Goal: Transaction & Acquisition: Purchase product/service

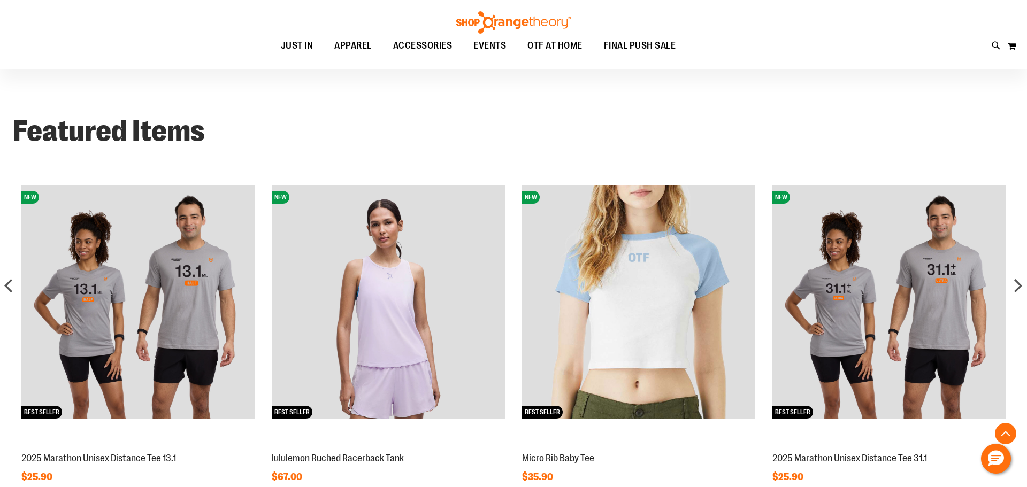
scroll to position [906, 0]
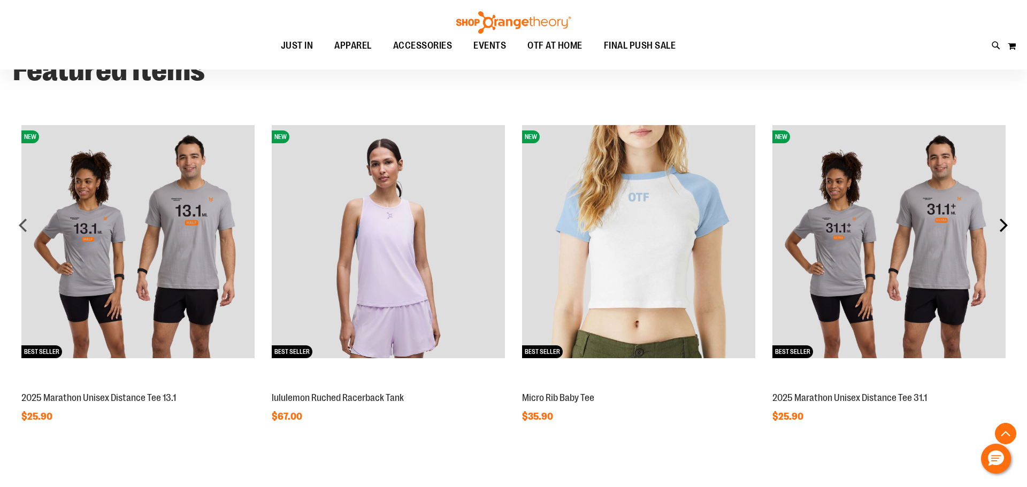
click at [1002, 224] on div "next" at bounding box center [1003, 224] width 21 height 21
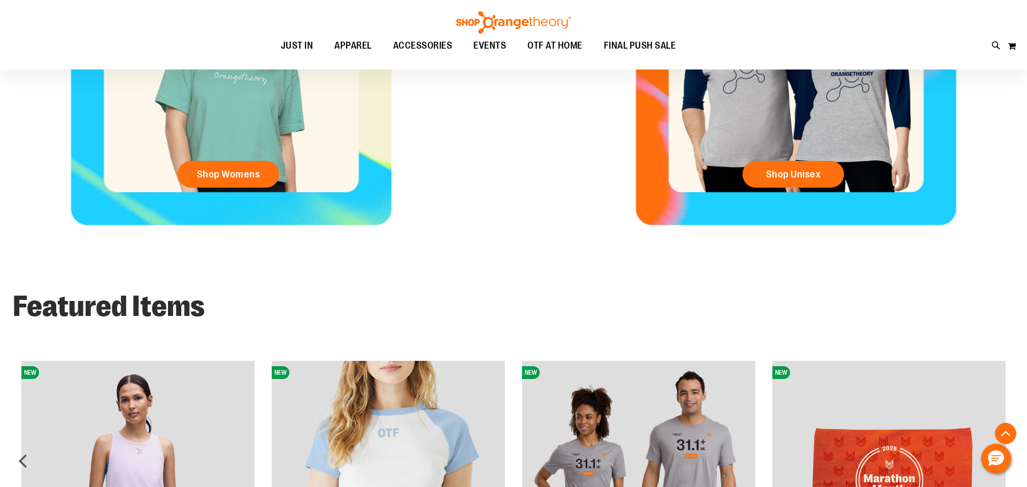
scroll to position [510, 0]
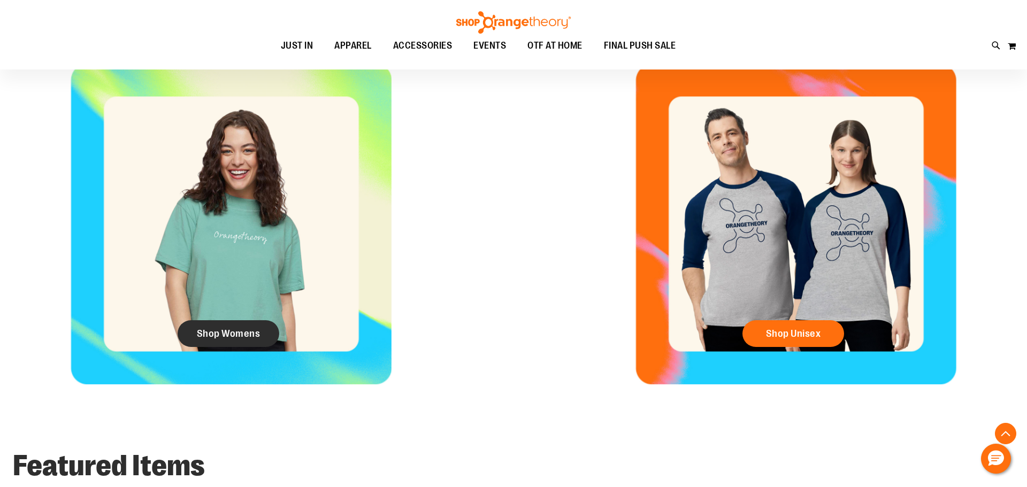
click at [234, 339] on link "Shop Womens" at bounding box center [229, 333] width 102 height 27
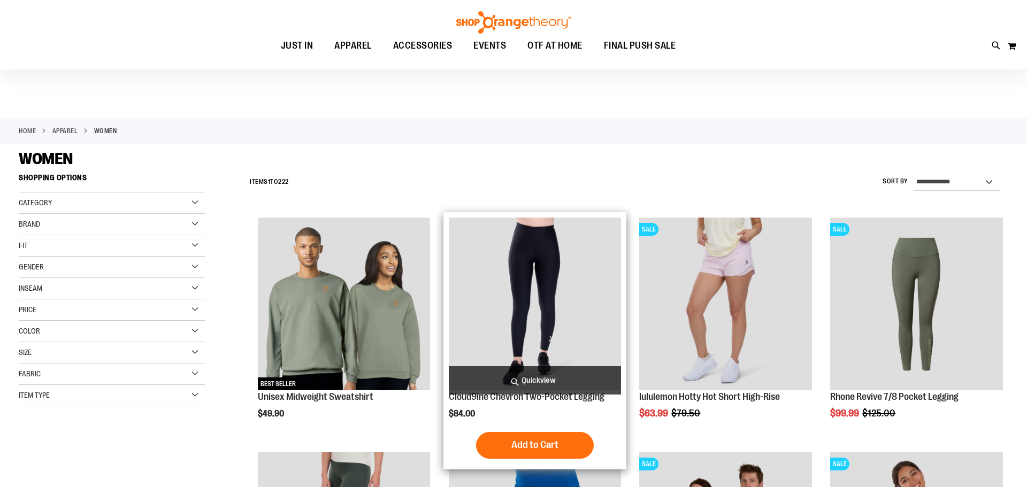
scroll to position [124, 0]
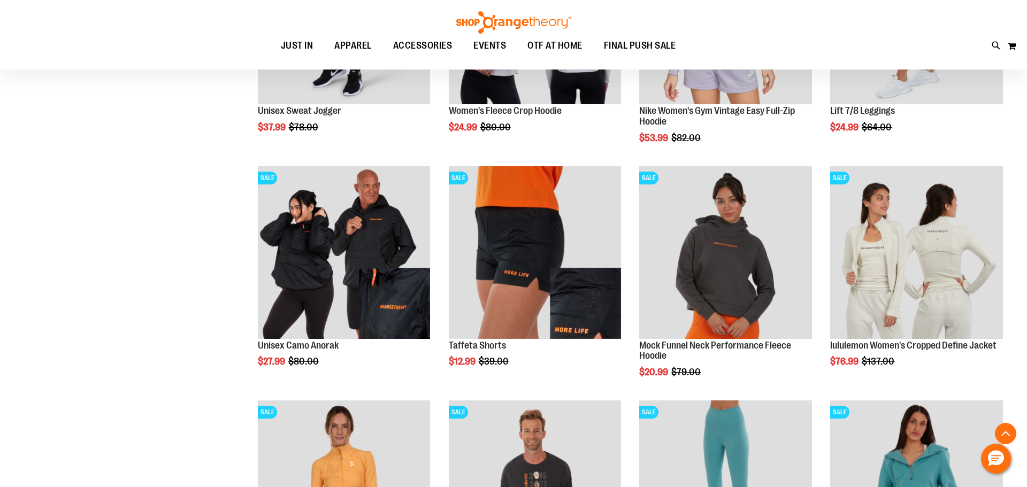
scroll to position [997, 0]
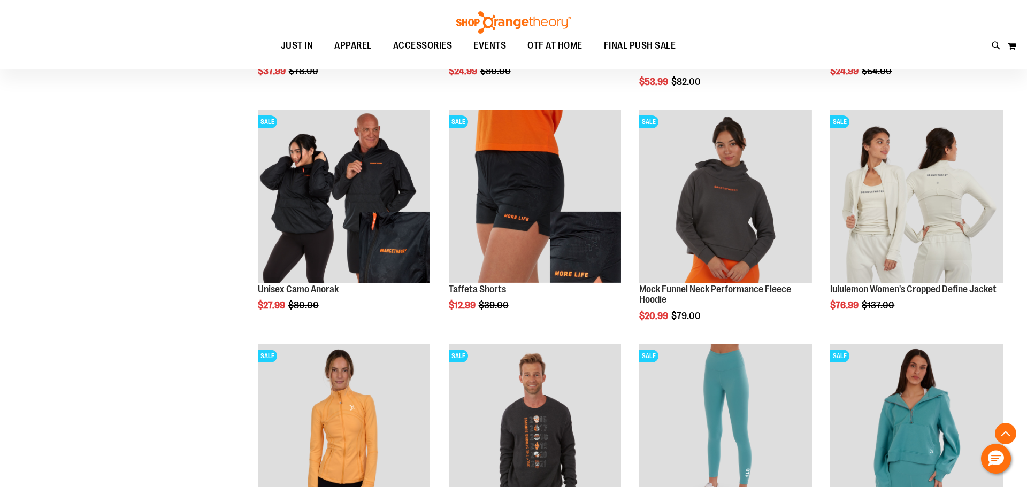
scroll to position [1089, 0]
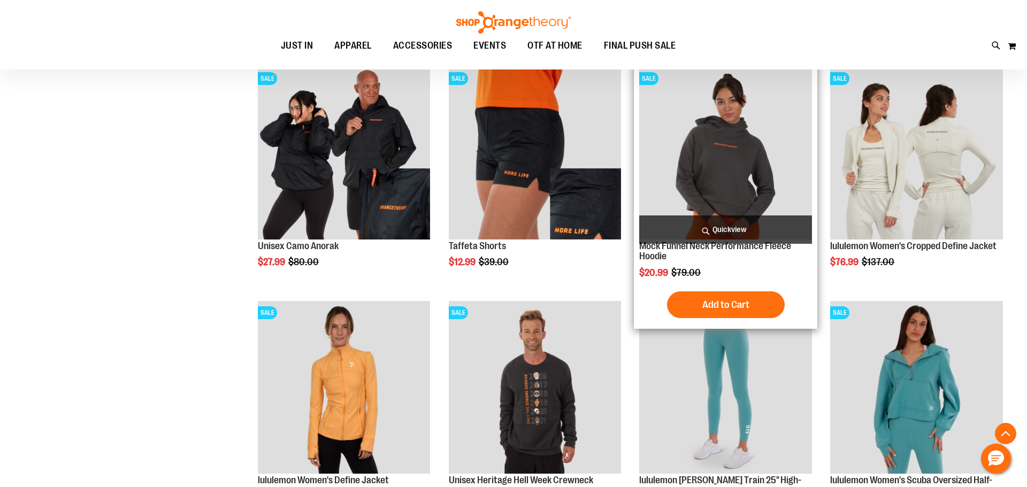
click at [779, 108] on img "product" at bounding box center [725, 153] width 173 height 173
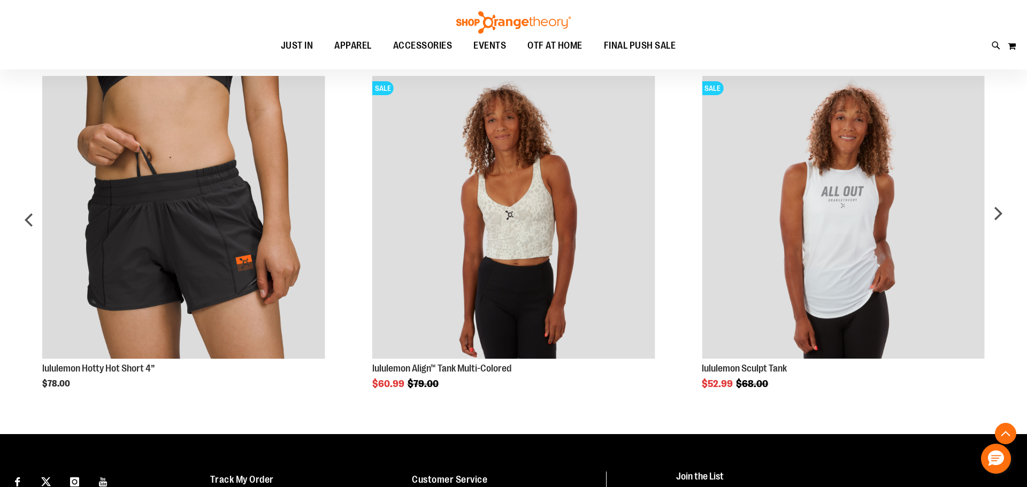
scroll to position [693, 0]
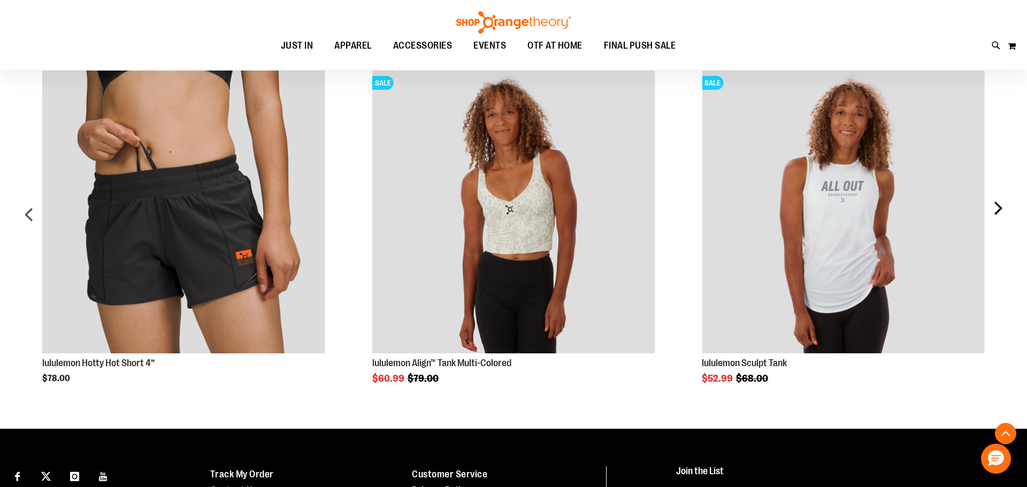
click at [989, 206] on div "next" at bounding box center [997, 219] width 21 height 329
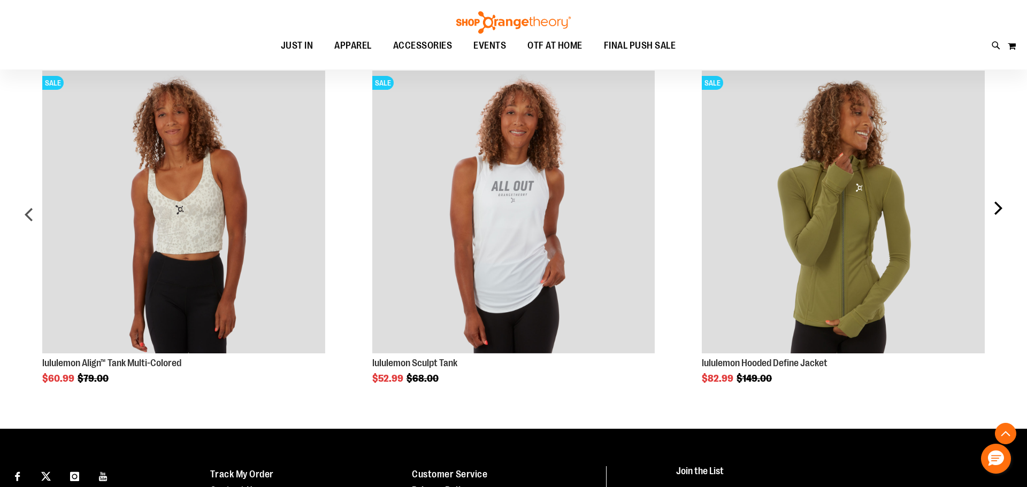
click at [992, 207] on div "next" at bounding box center [997, 219] width 21 height 329
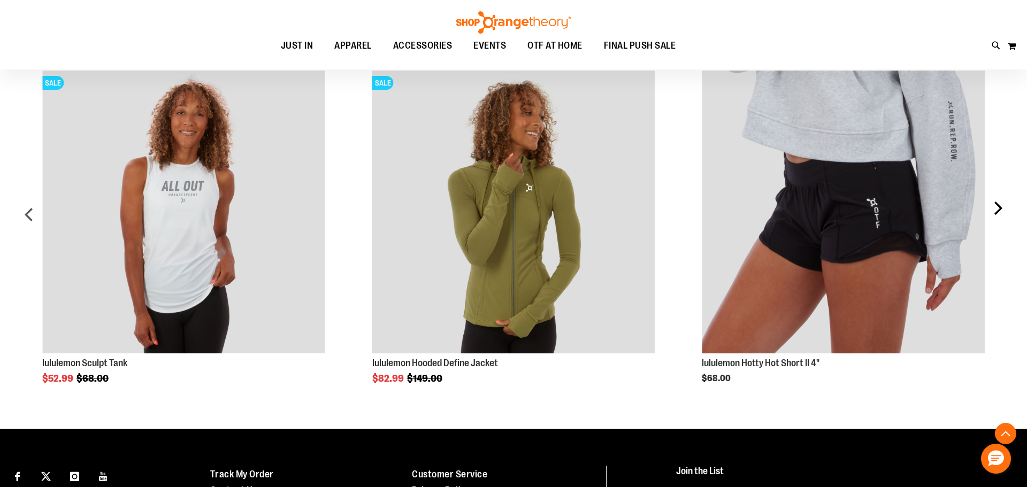
click at [992, 207] on div "next" at bounding box center [997, 219] width 21 height 329
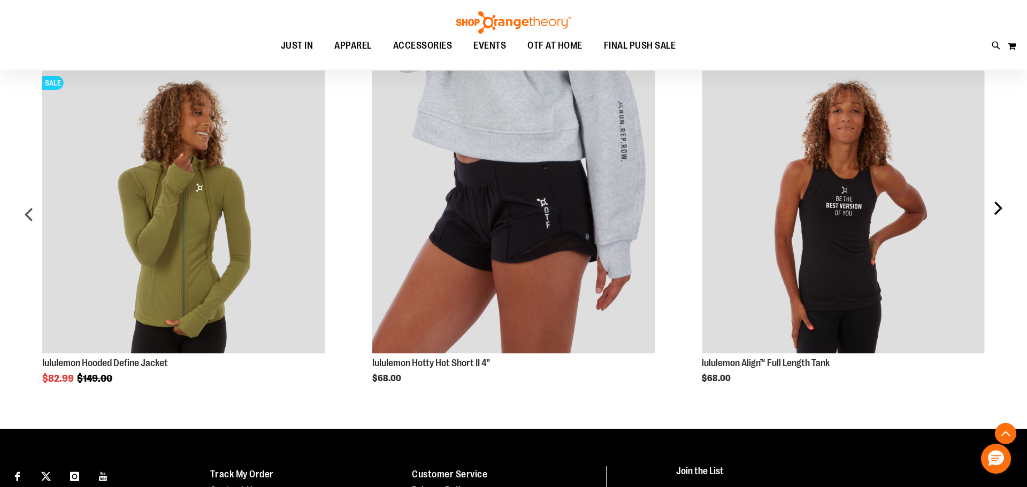
click at [992, 207] on div "next" at bounding box center [997, 219] width 21 height 329
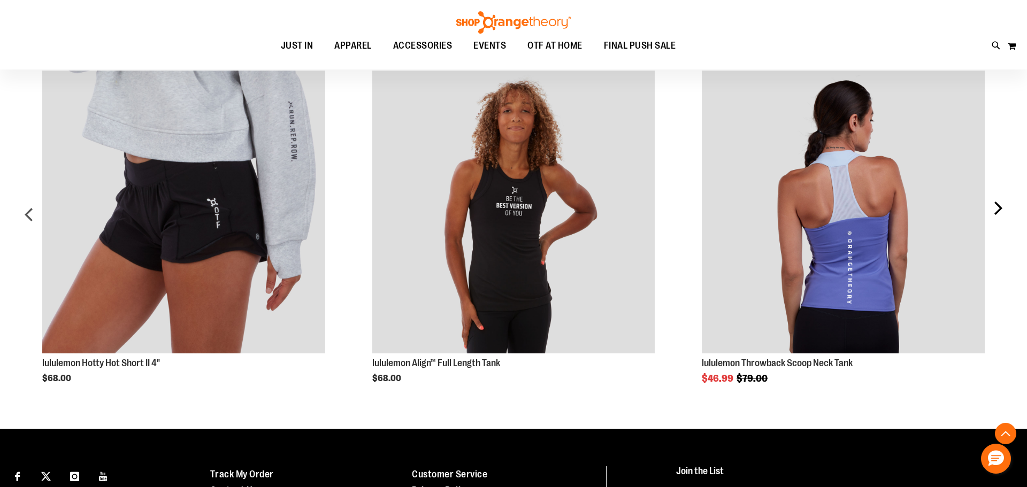
click at [992, 207] on div "next" at bounding box center [997, 219] width 21 height 329
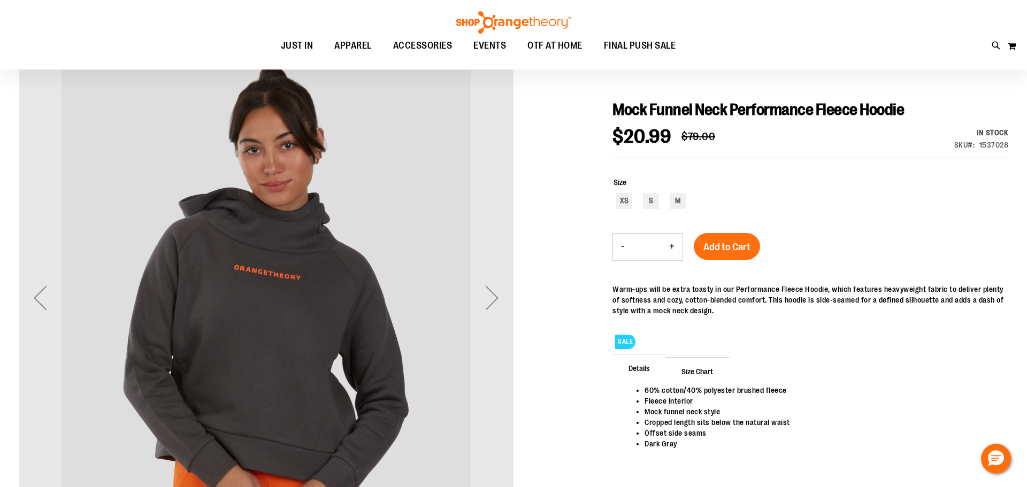
scroll to position [99, 0]
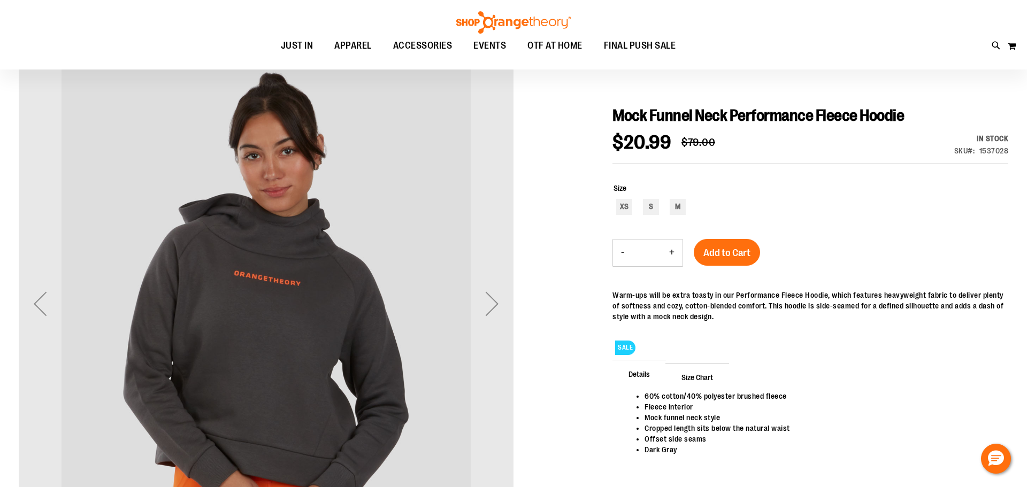
click at [688, 208] on div "XS S M" at bounding box center [810, 208] width 395 height 19
click at [682, 208] on div "M" at bounding box center [678, 207] width 16 height 16
type input "***"
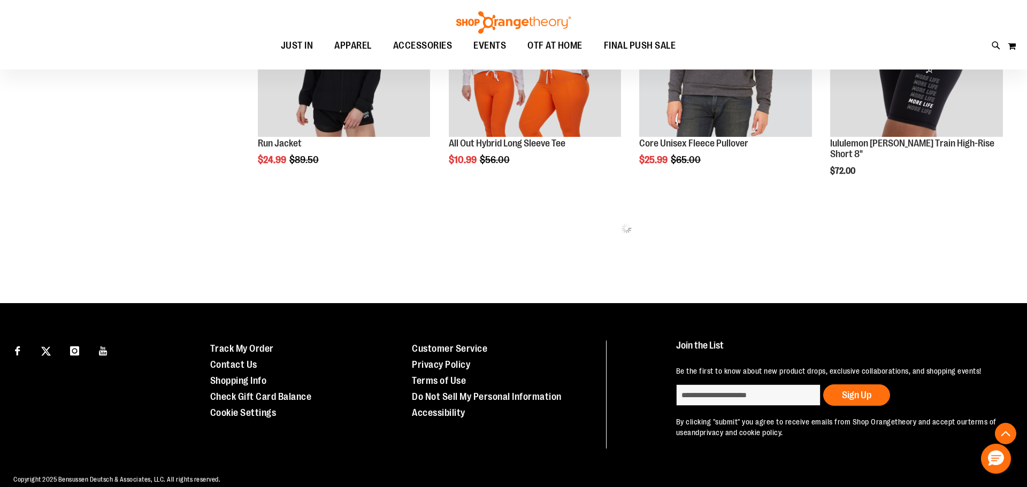
scroll to position [817, 0]
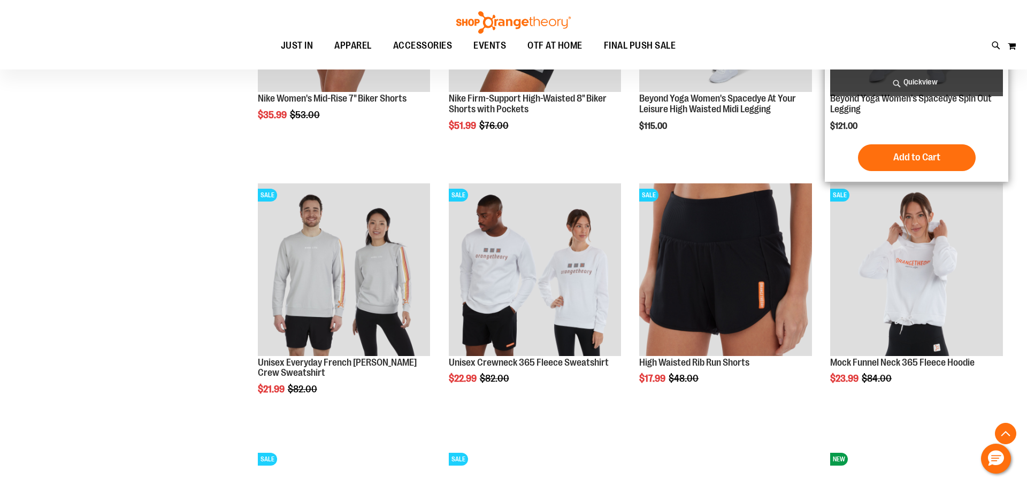
scroll to position [1648, 0]
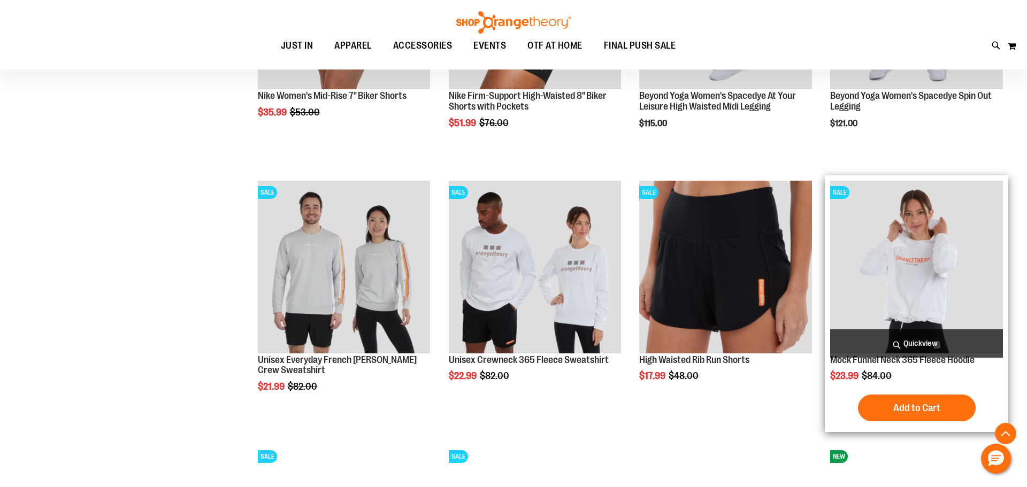
click at [929, 345] on span "Quickview" at bounding box center [916, 343] width 173 height 28
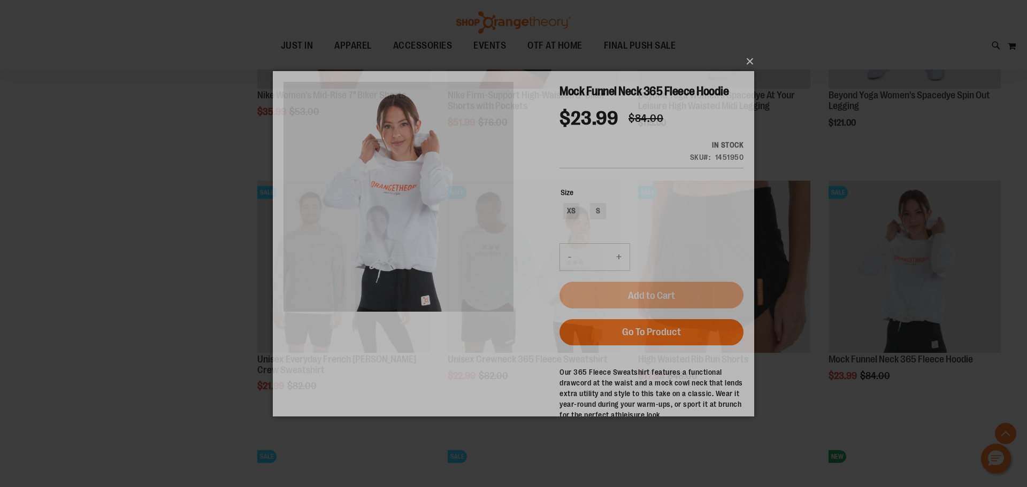
scroll to position [0, 0]
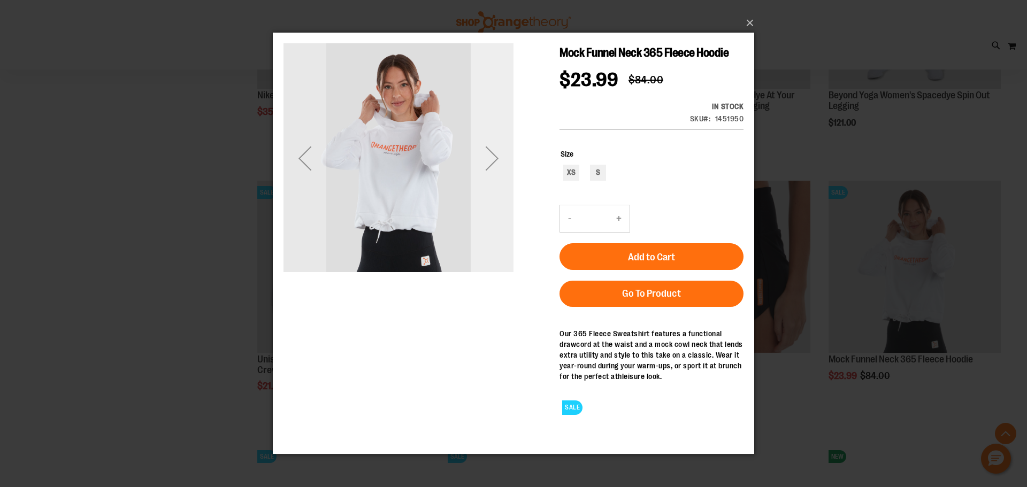
click at [492, 165] on div "Next" at bounding box center [492, 158] width 43 height 43
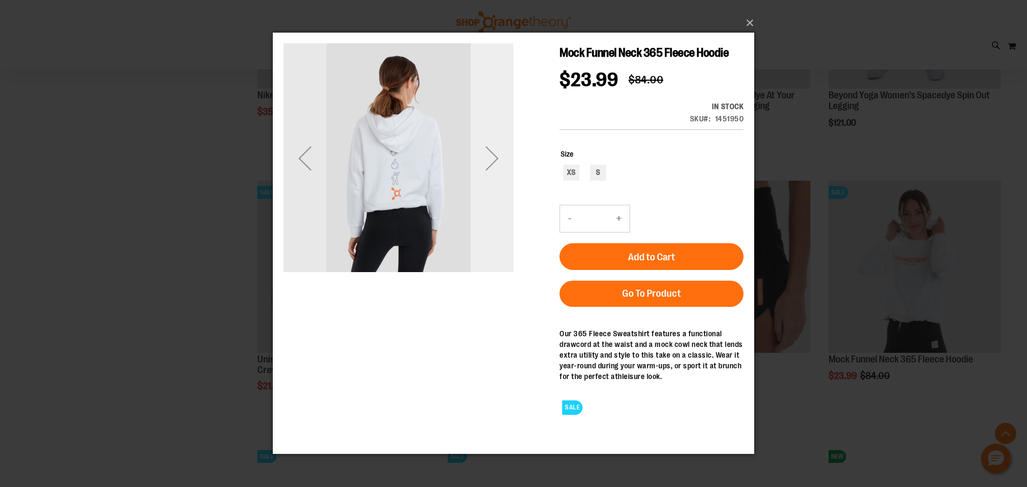
click at [492, 165] on div "Next" at bounding box center [492, 158] width 43 height 43
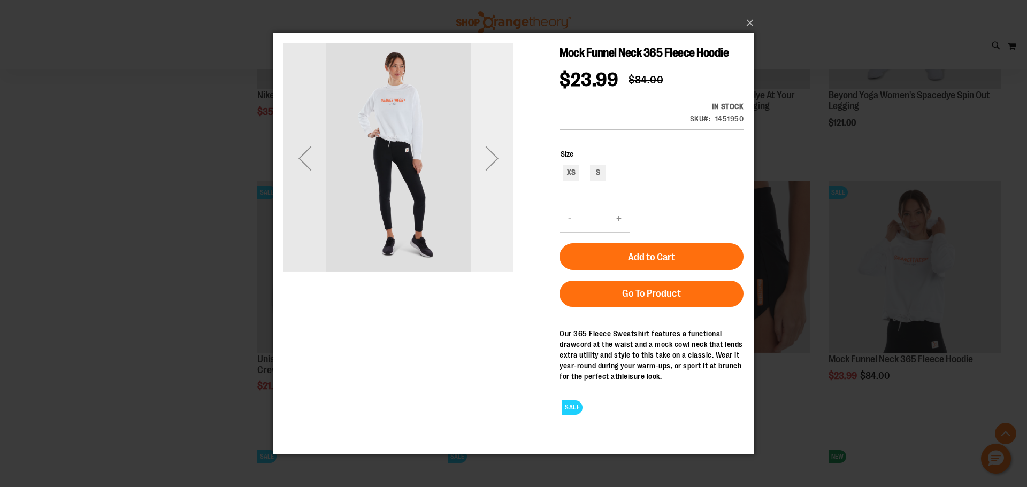
click at [492, 165] on div "Next" at bounding box center [492, 158] width 43 height 43
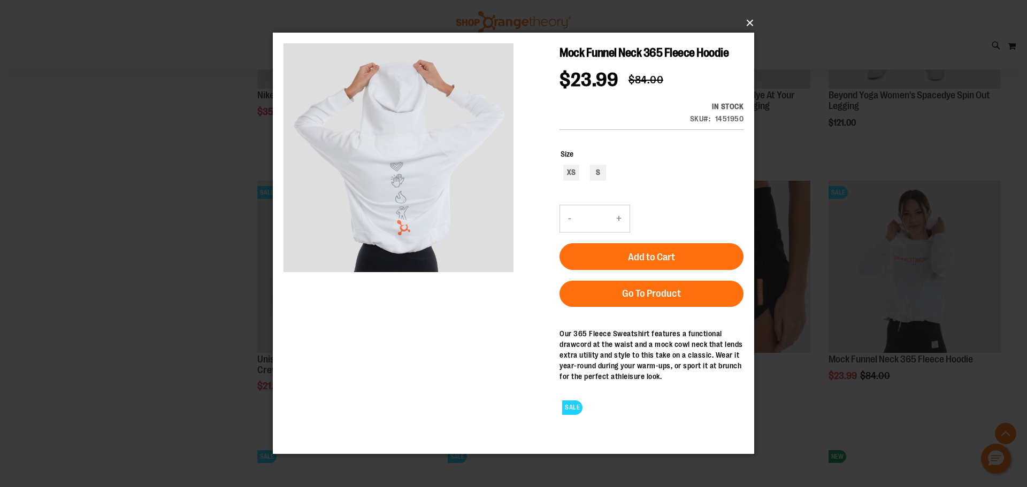
click at [746, 20] on button "×" at bounding box center [516, 23] width 481 height 24
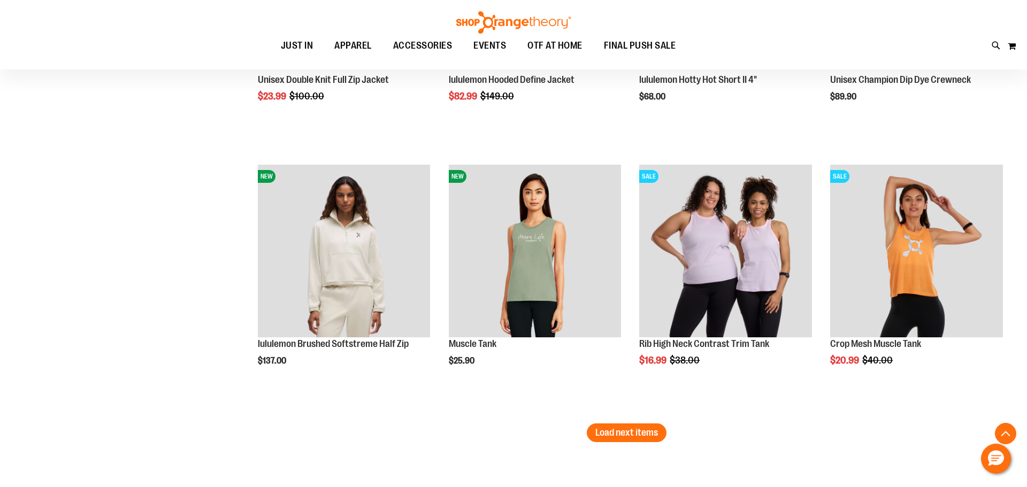
scroll to position [2395, 0]
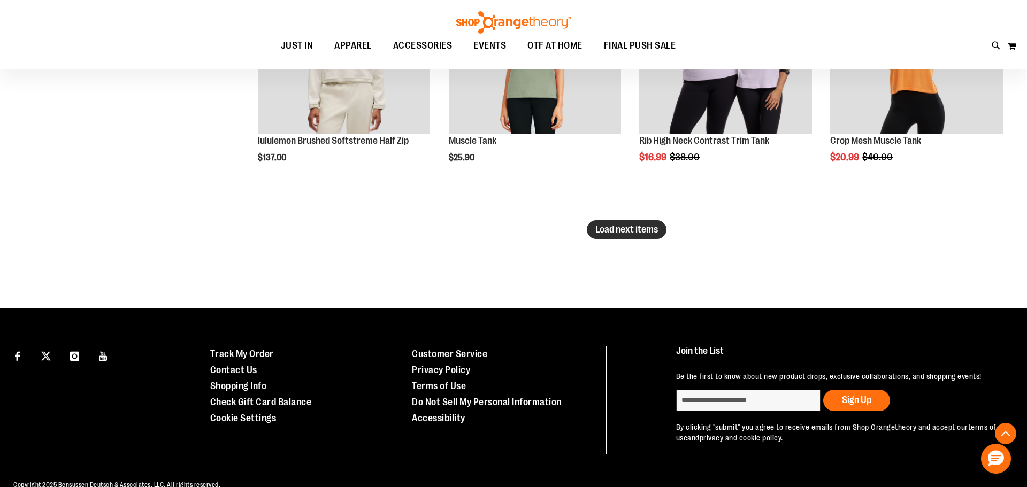
click at [631, 236] on button "Load next items" at bounding box center [627, 229] width 80 height 19
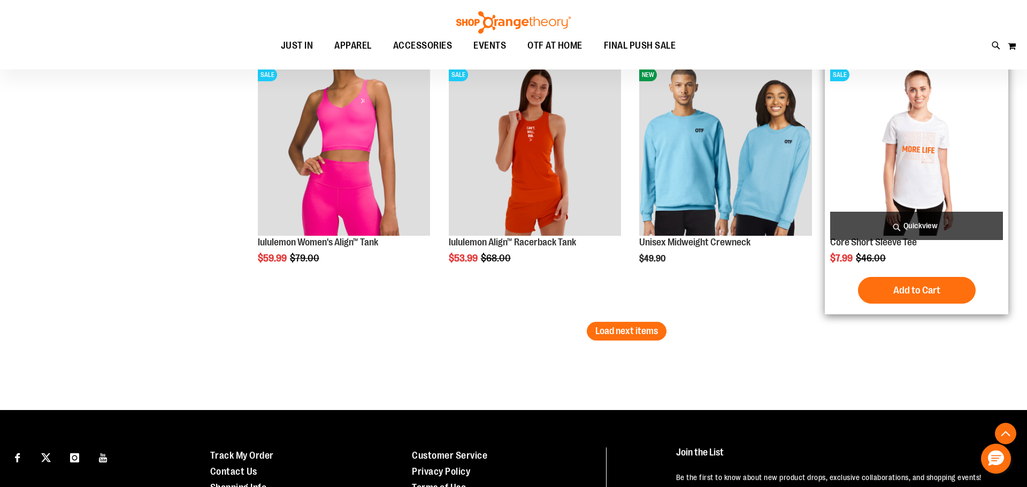
scroll to position [3096, 0]
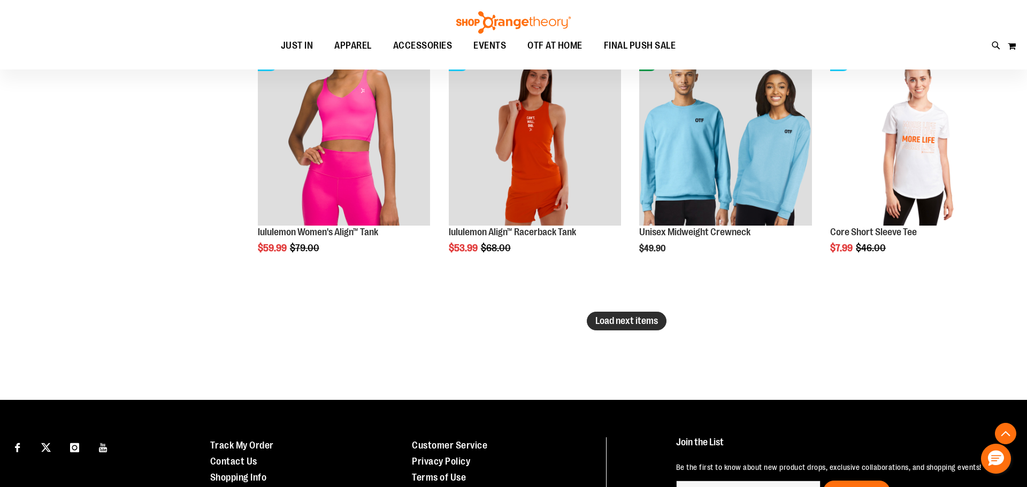
click at [656, 327] on button "Load next items" at bounding box center [627, 321] width 80 height 19
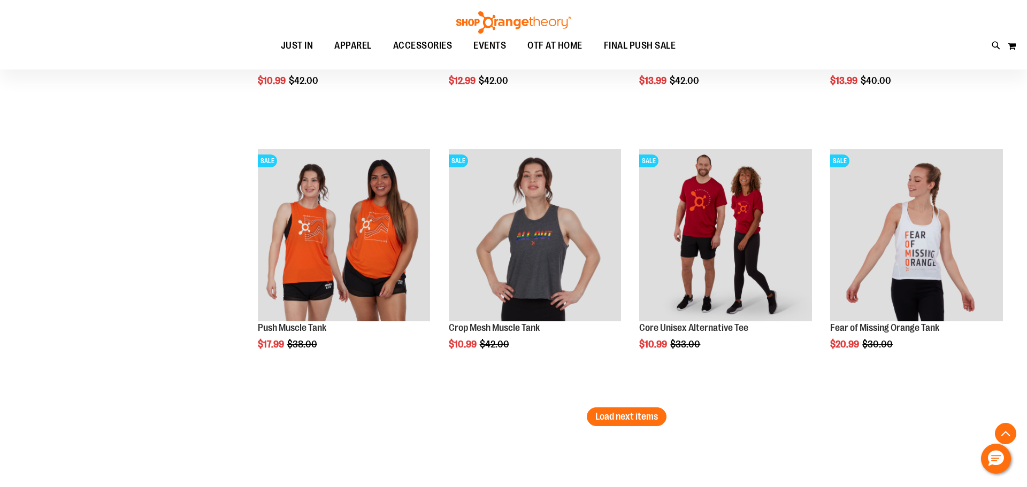
scroll to position [3828, 0]
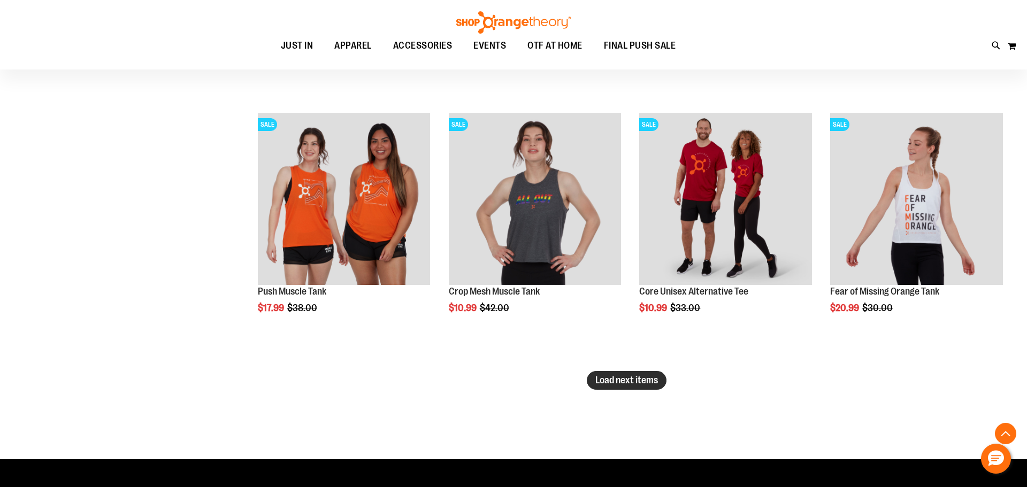
click at [640, 380] on span "Load next items" at bounding box center [626, 380] width 63 height 11
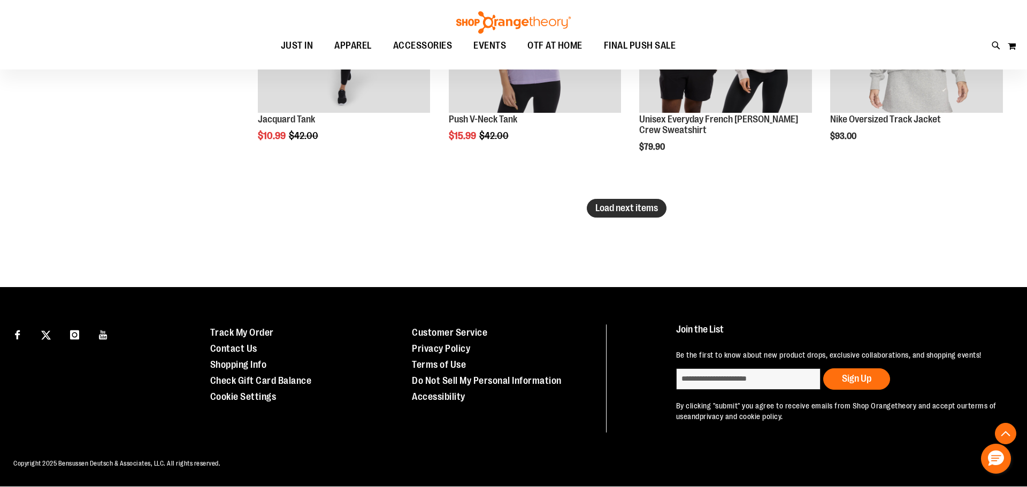
click at [606, 210] on span "Load next items" at bounding box center [626, 208] width 63 height 11
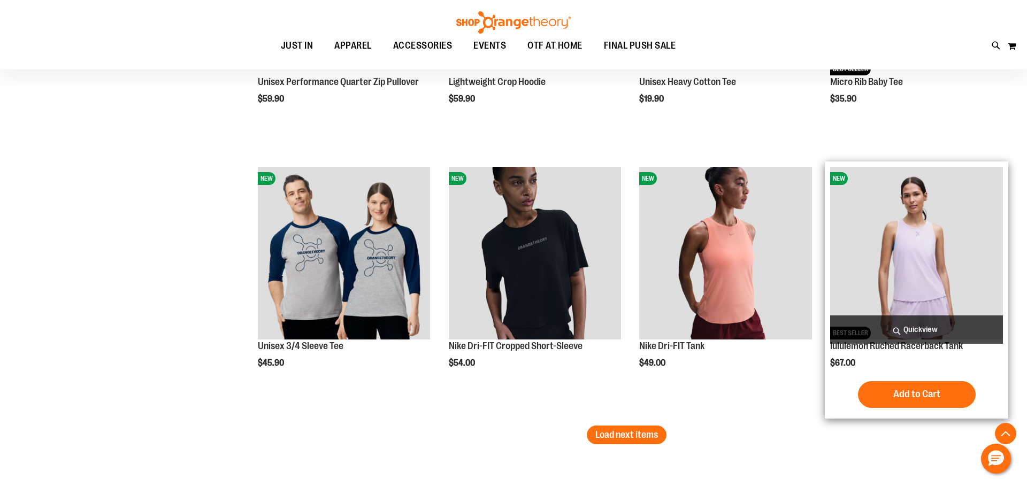
scroll to position [5366, 0]
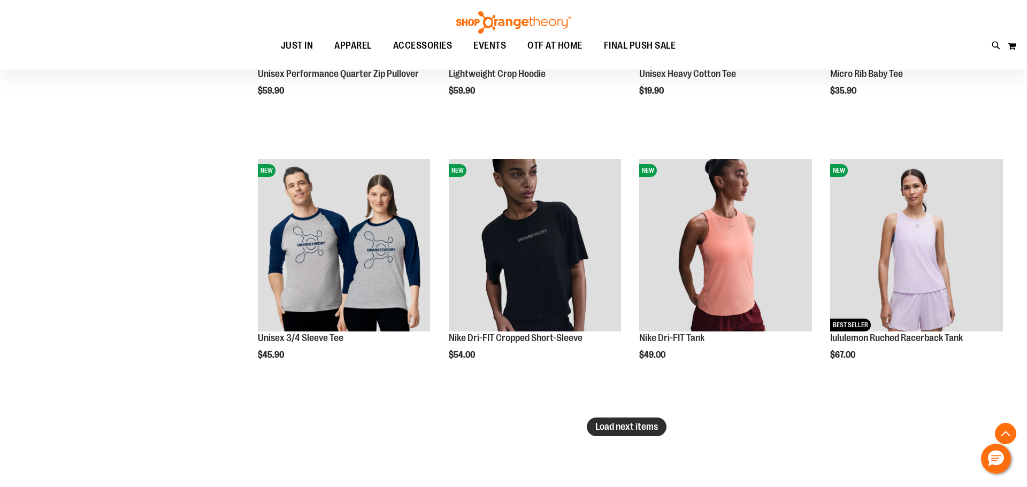
click at [644, 422] on span "Load next items" at bounding box center [626, 426] width 63 height 11
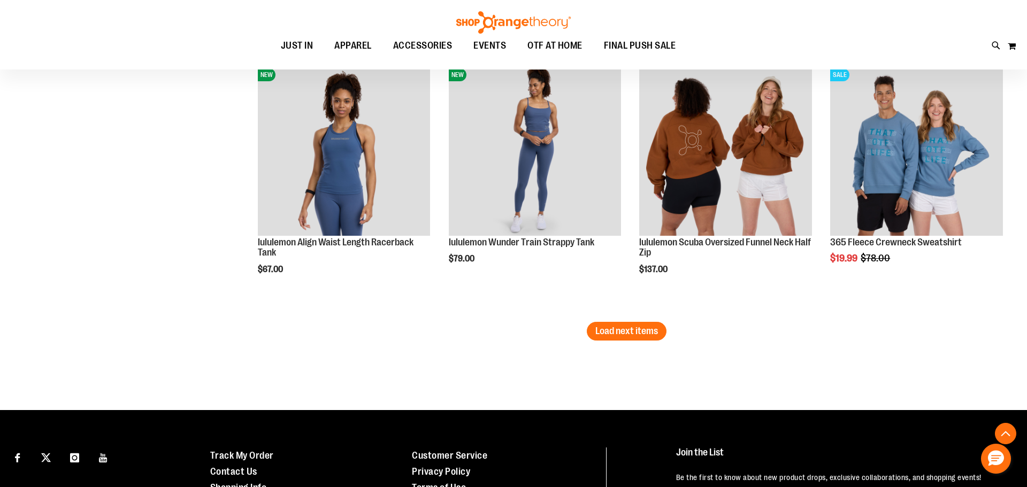
scroll to position [6266, 0]
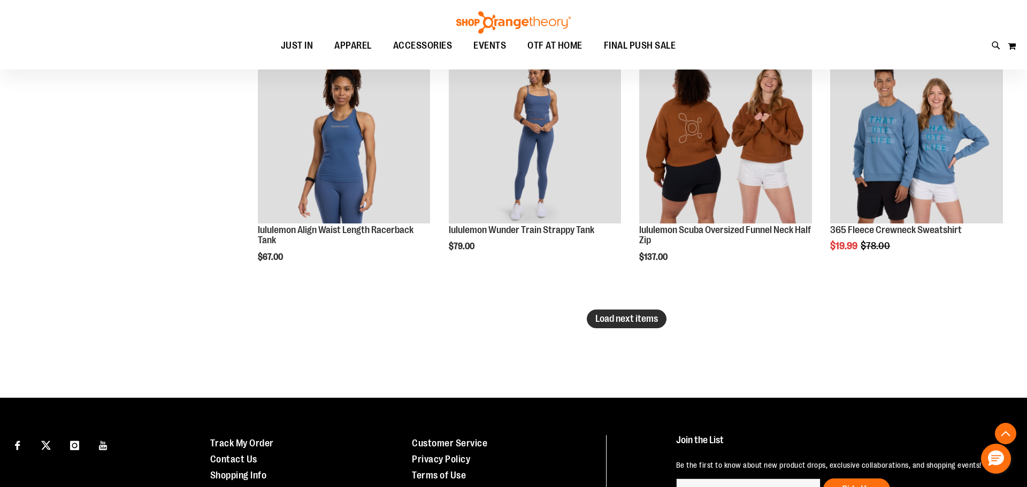
click at [634, 324] on span "Load next items" at bounding box center [626, 318] width 63 height 11
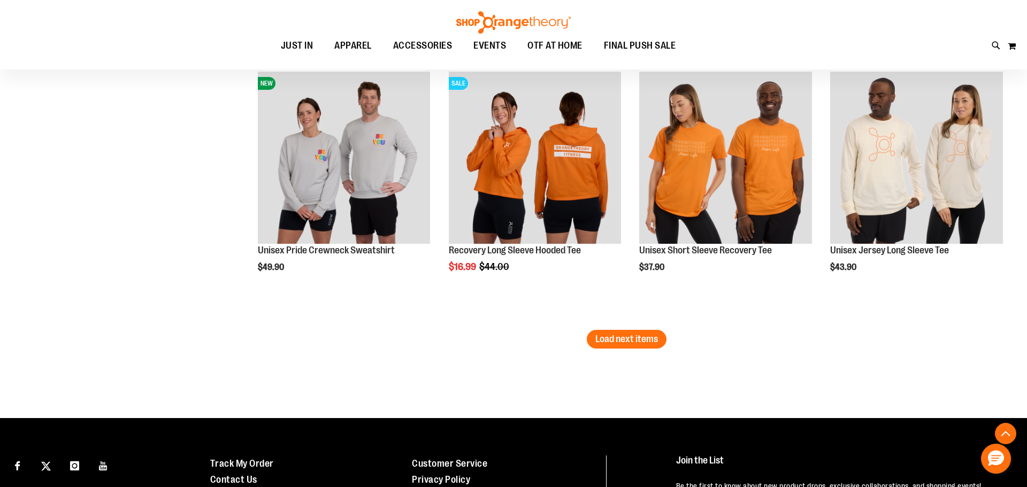
scroll to position [7169, 0]
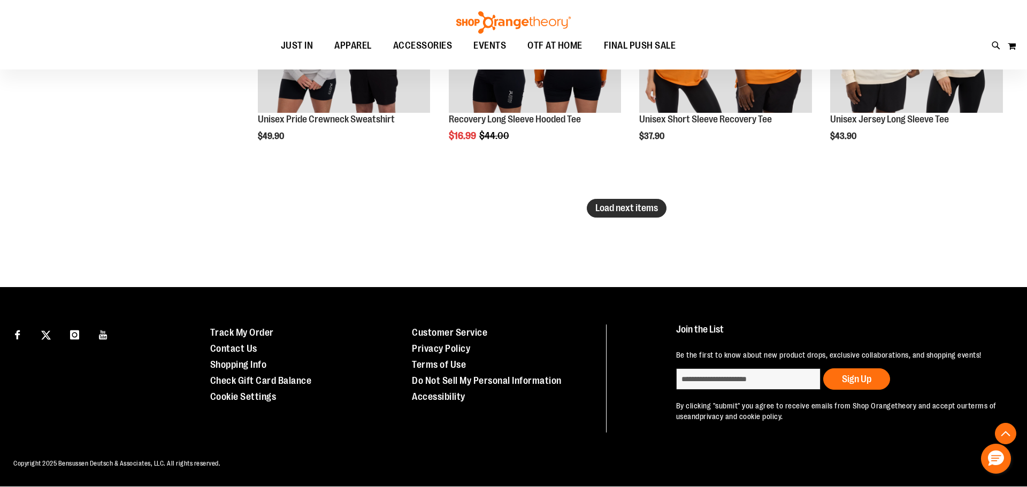
click at [609, 216] on button "Load next items" at bounding box center [627, 208] width 80 height 19
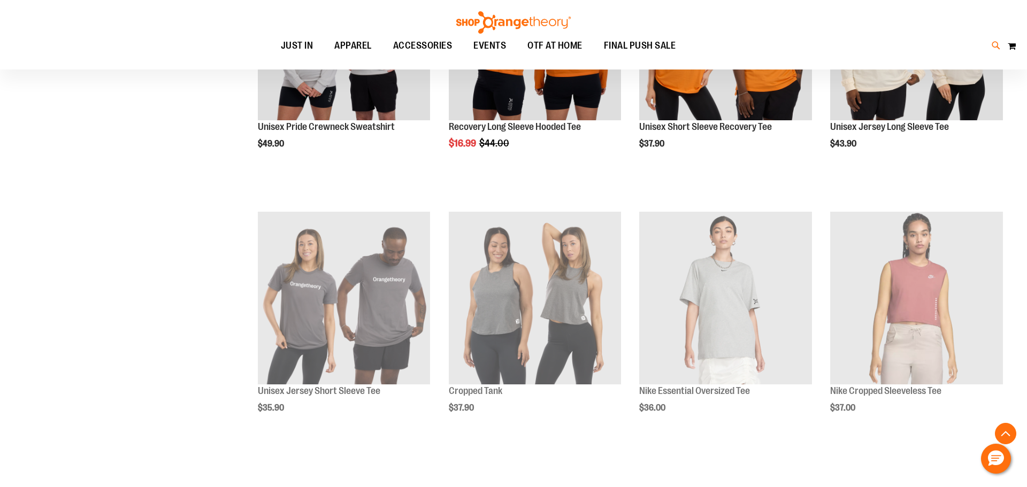
scroll to position [7169, 0]
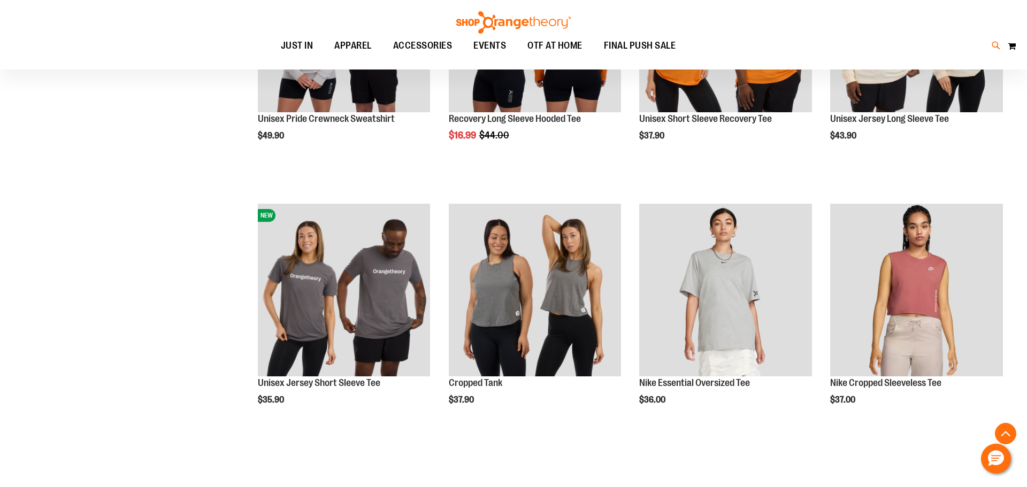
click at [995, 44] on icon at bounding box center [996, 46] width 9 height 12
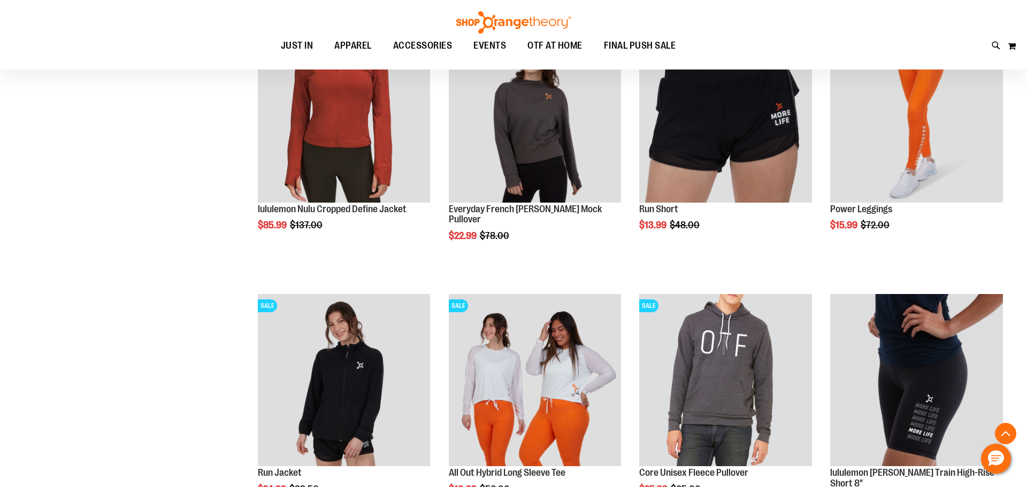
click at [247, 172] on span "Blister Knit Funnel Neck Pullover" at bounding box center [232, 168] width 109 height 9
type input "*********"
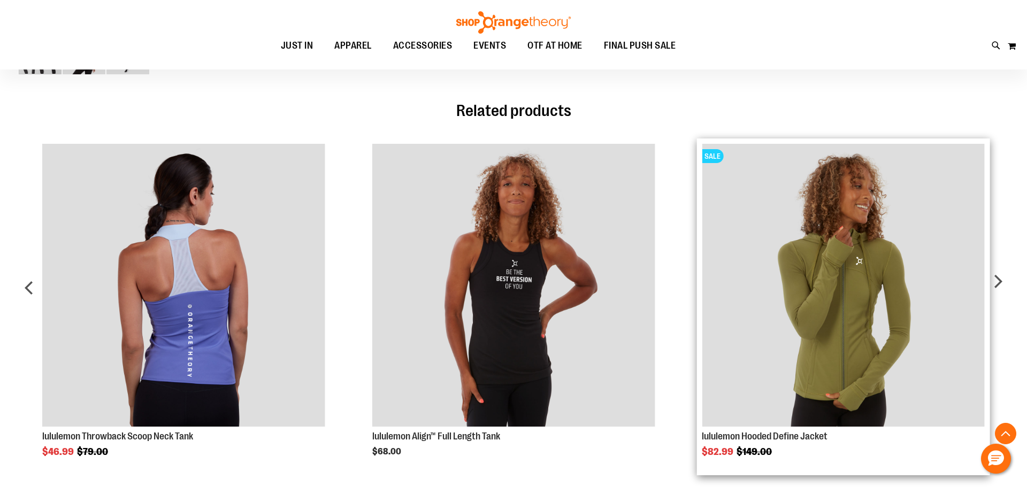
scroll to position [718, 0]
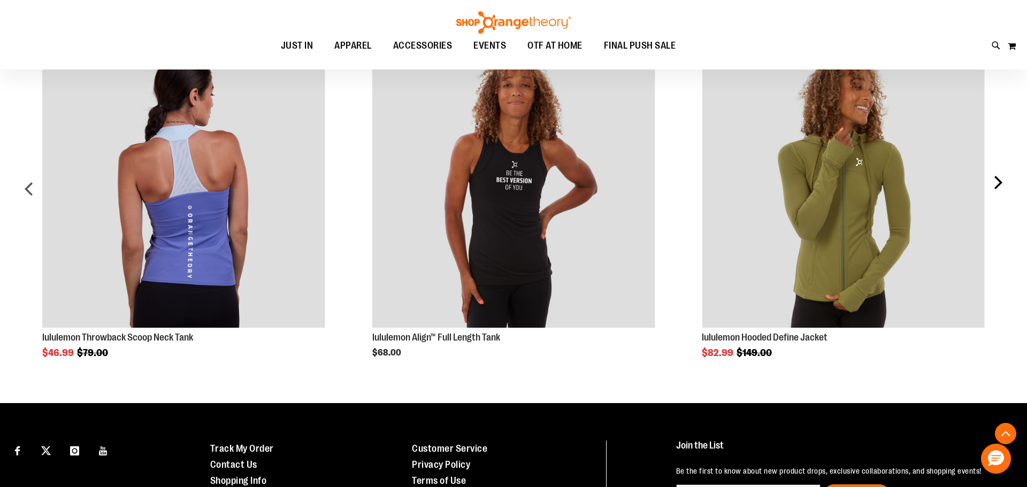
click at [998, 185] on div "next" at bounding box center [997, 193] width 21 height 329
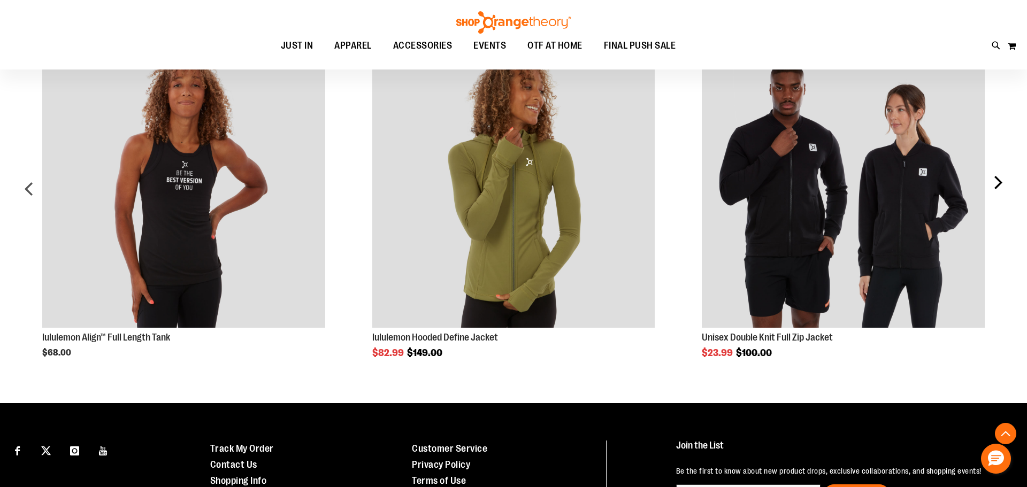
click at [998, 185] on div "next" at bounding box center [997, 193] width 21 height 329
